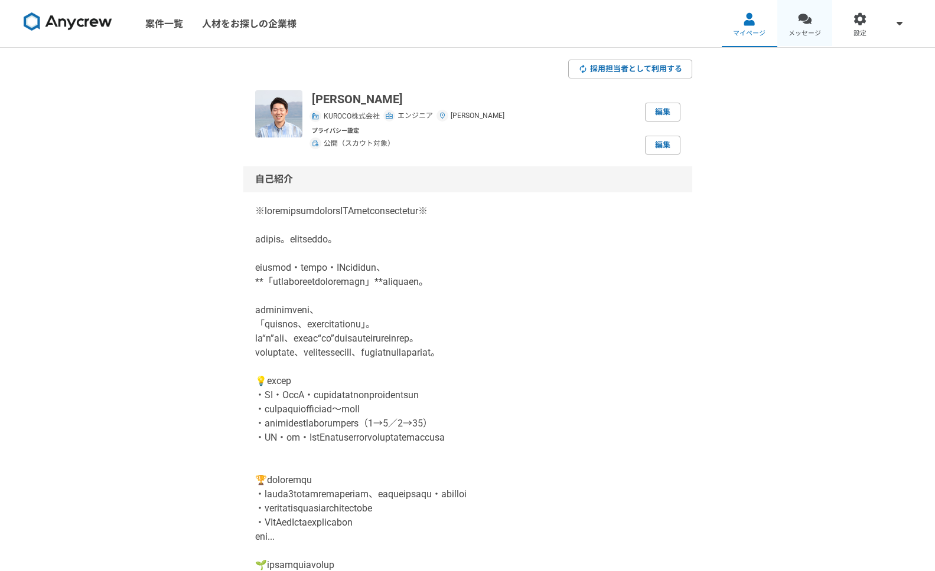
click at [808, 27] on link "メッセージ" at bounding box center [804, 23] width 55 height 47
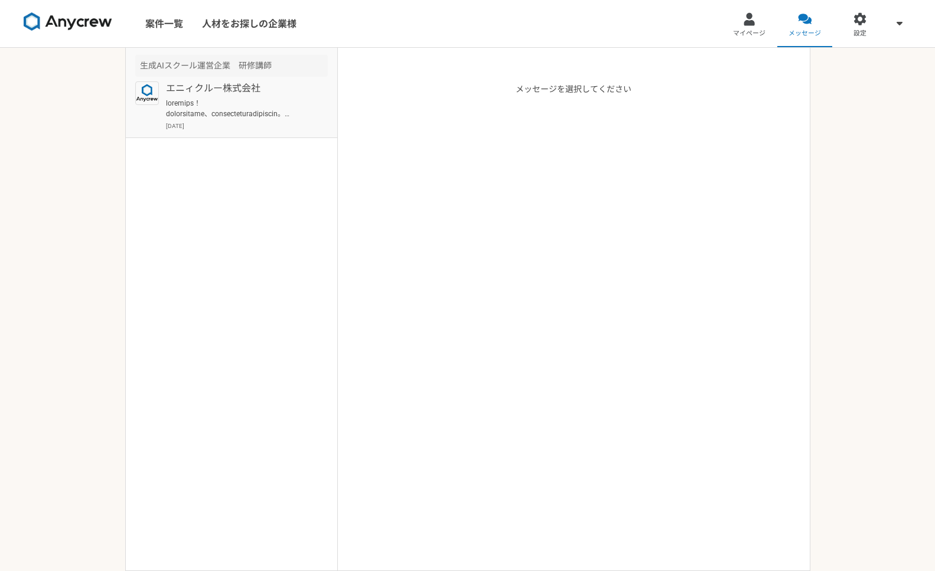
click at [286, 135] on article "生成AIスクール運営企業　研修講師 エニィクルー株式会社 2025年8月9日" at bounding box center [231, 93] width 211 height 90
